Goal: Navigation & Orientation: Find specific page/section

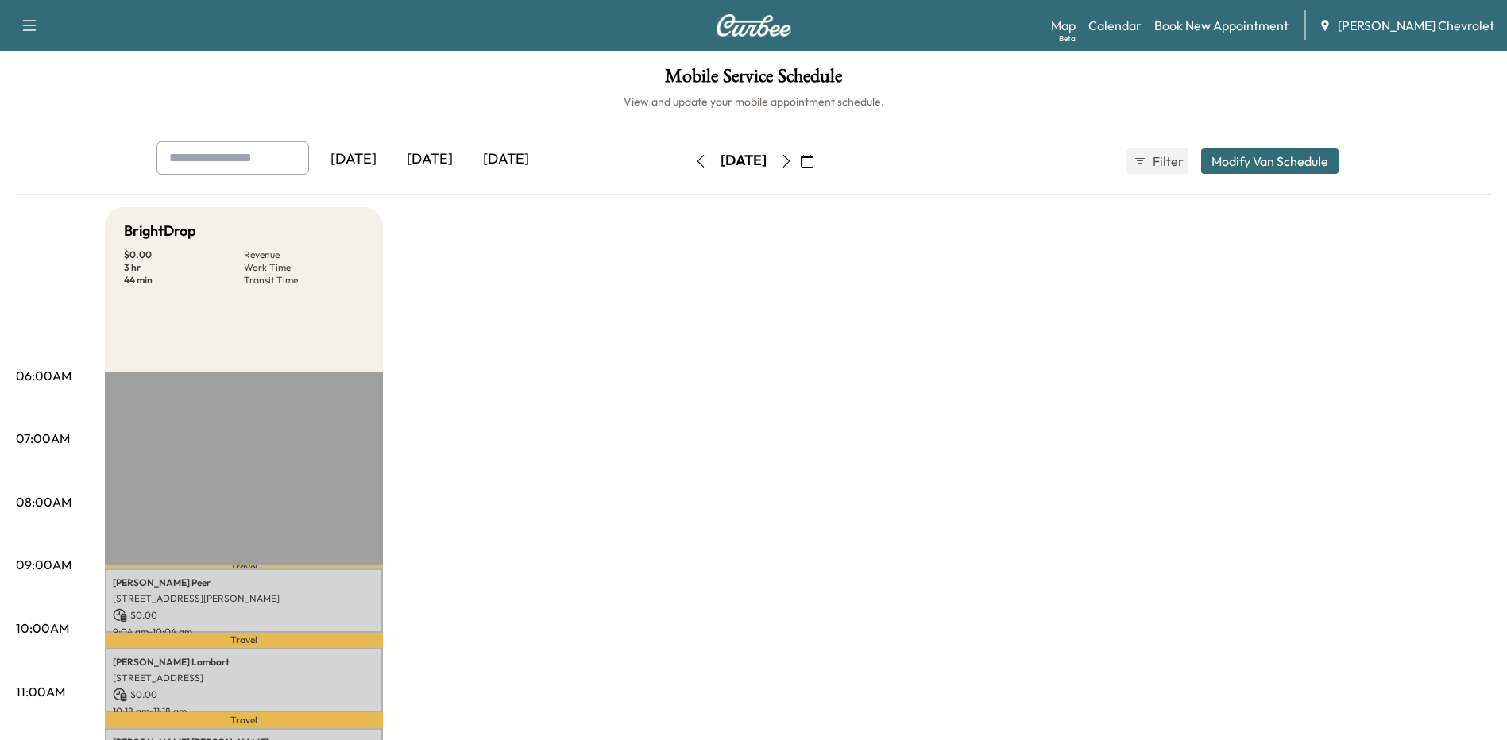
click at [501, 160] on div "[DATE]" at bounding box center [506, 159] width 76 height 37
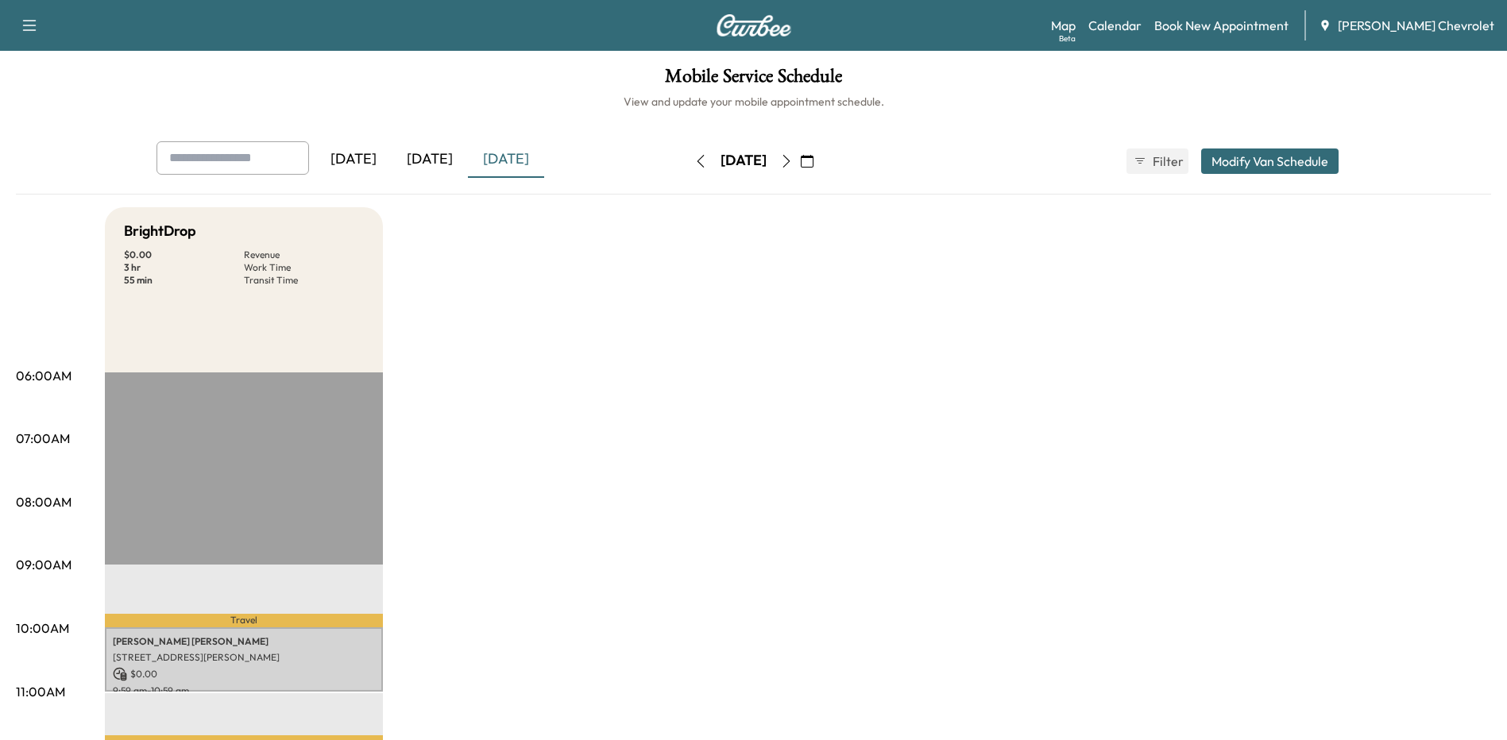
click at [793, 162] on icon "button" at bounding box center [786, 161] width 13 height 13
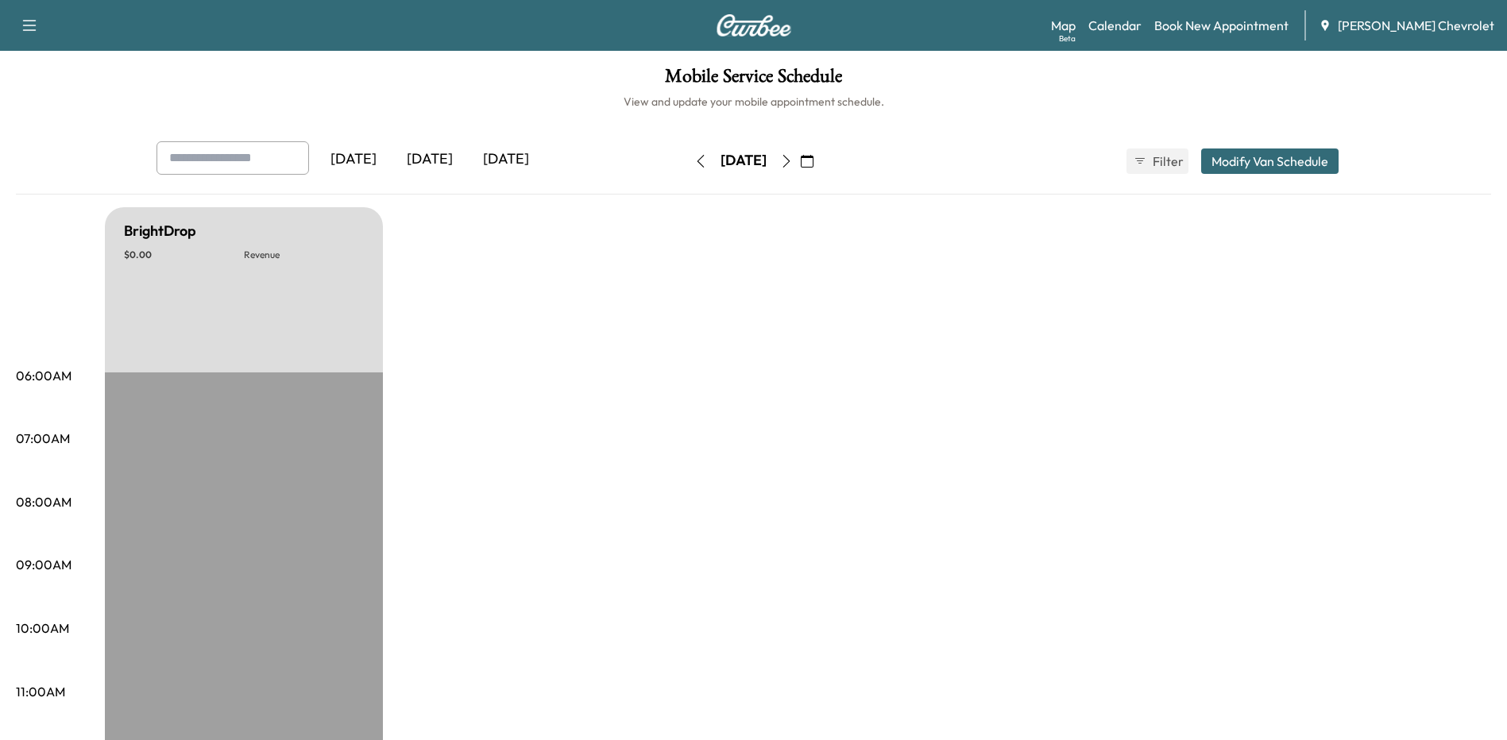
click at [793, 162] on icon "button" at bounding box center [786, 161] width 13 height 13
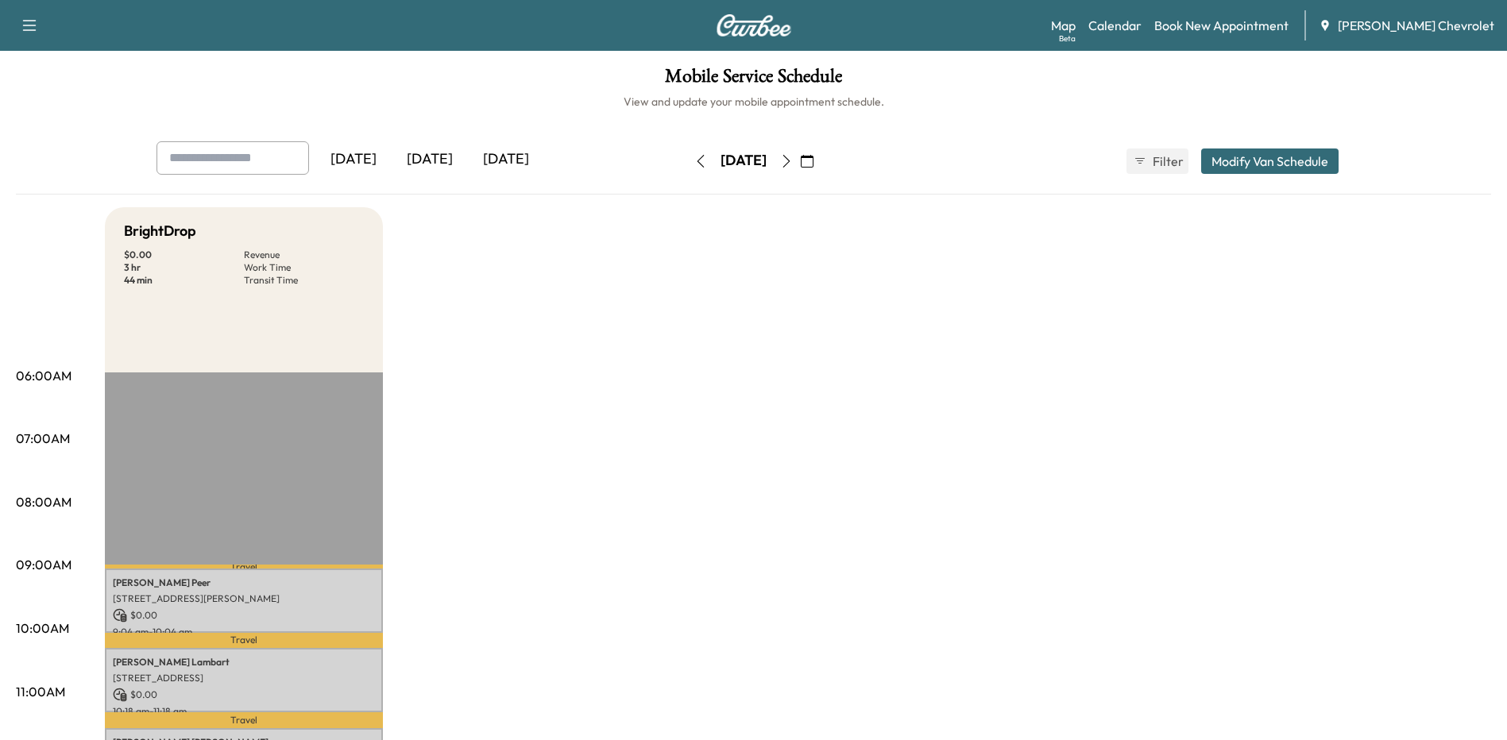
click at [793, 162] on icon "button" at bounding box center [786, 161] width 13 height 13
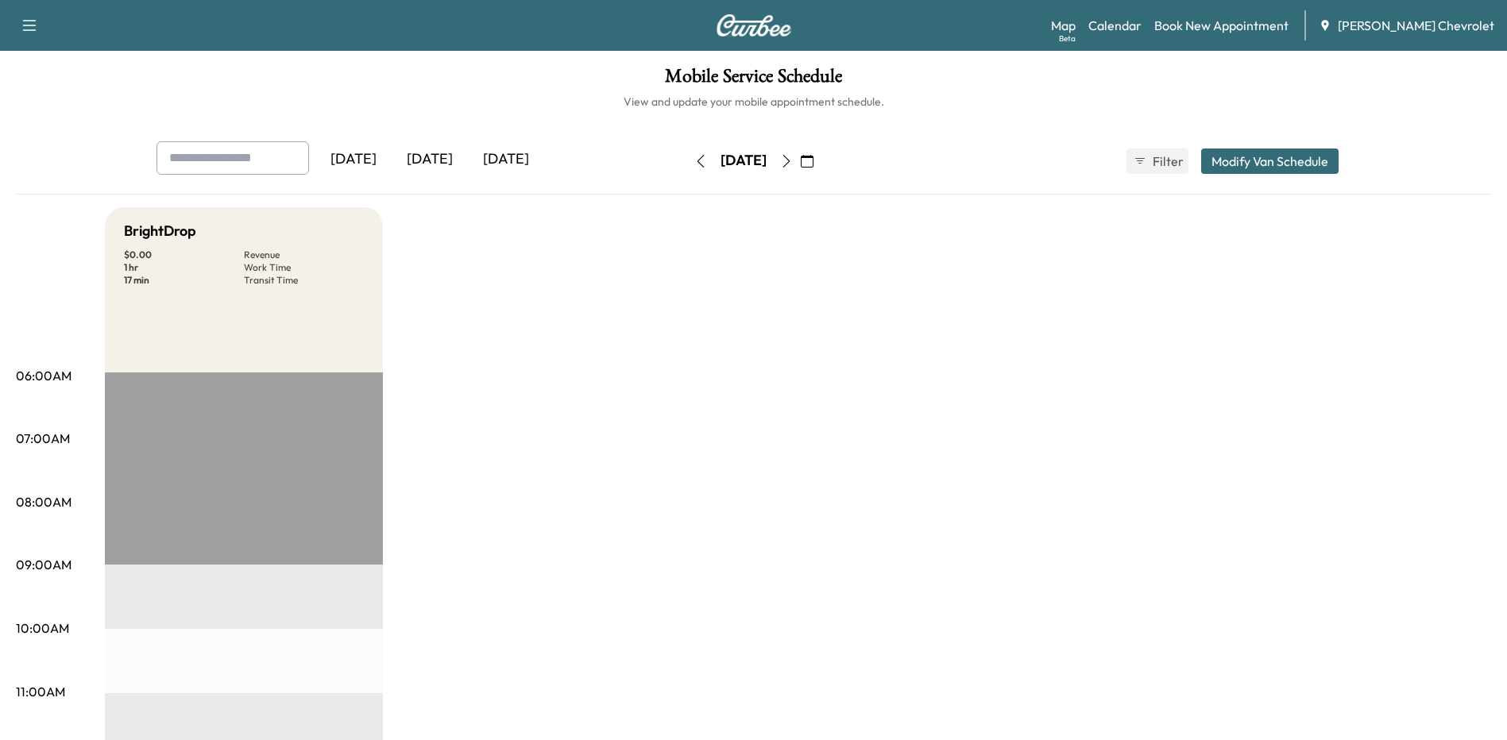
click at [793, 161] on icon "button" at bounding box center [786, 161] width 13 height 13
click at [793, 162] on icon "button" at bounding box center [786, 161] width 13 height 13
click at [793, 164] on icon "button" at bounding box center [786, 161] width 13 height 13
